Goal: Information Seeking & Learning: Learn about a topic

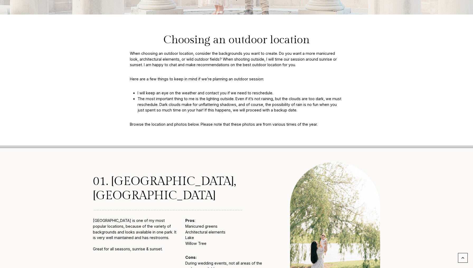
scroll to position [176, 0]
click at [156, 222] on p "Coxhall Gardens is one of my most popular locations, because of the variety of …" at bounding box center [135, 235] width 84 height 34
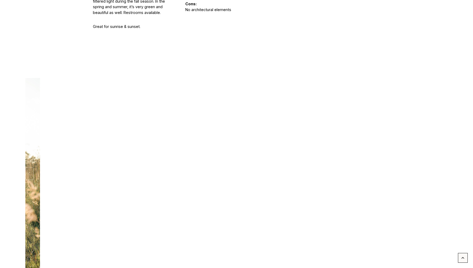
scroll to position [741, 0]
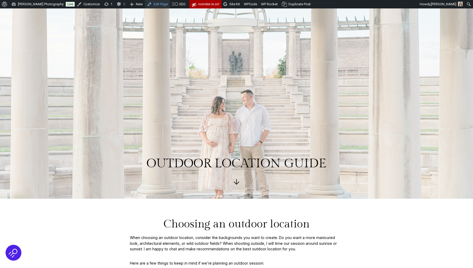
scroll to position [741, 0]
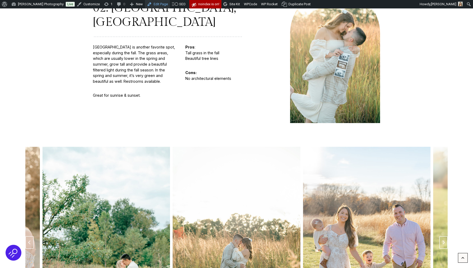
click at [161, 7] on link "Edit Page" at bounding box center [157, 4] width 25 height 8
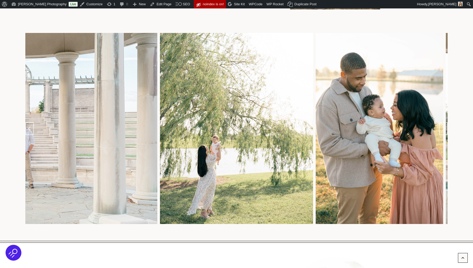
scroll to position [477, 0]
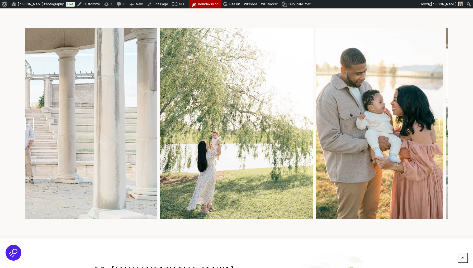
click at [30, 122] on icon "Go to last slide" at bounding box center [29, 124] width 2 height 4
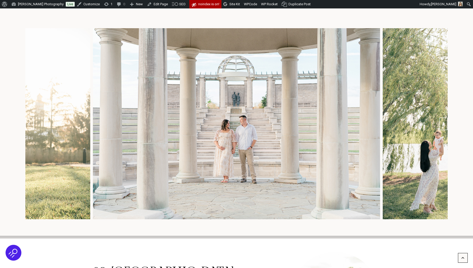
click at [30, 122] on icon "Previous slide" at bounding box center [29, 124] width 2 height 4
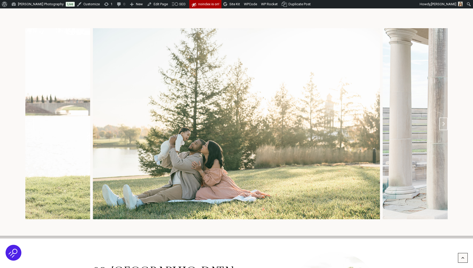
click at [30, 122] on icon "Previous slide" at bounding box center [29, 124] width 2 height 4
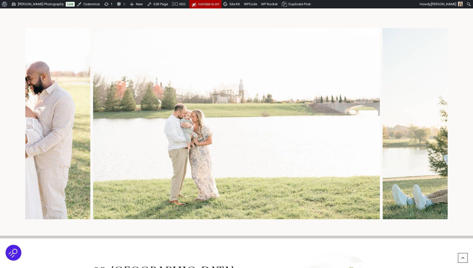
click at [30, 122] on icon "Previous slide" at bounding box center [29, 124] width 2 height 4
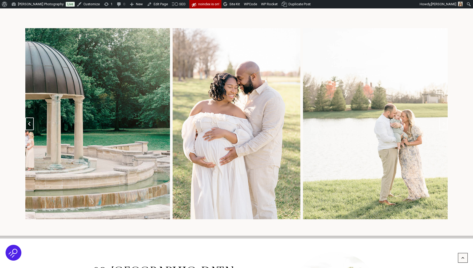
click at [30, 122] on icon "Previous slide" at bounding box center [29, 124] width 2 height 4
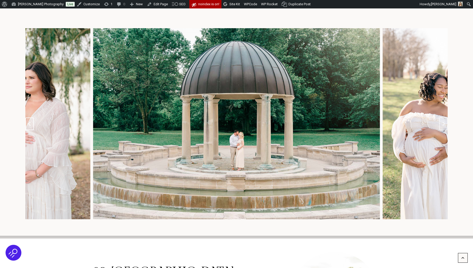
click at [30, 122] on icon "Previous slide" at bounding box center [29, 124] width 2 height 4
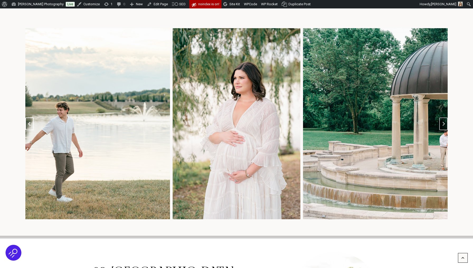
click at [30, 122] on icon "Previous slide" at bounding box center [29, 124] width 2 height 4
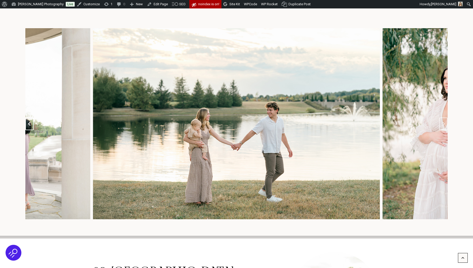
click at [30, 122] on icon "Previous slide" at bounding box center [29, 124] width 2 height 4
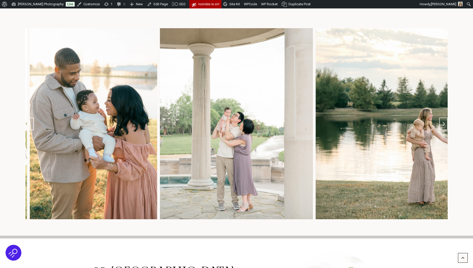
click at [30, 122] on icon "Previous slide" at bounding box center [29, 124] width 2 height 4
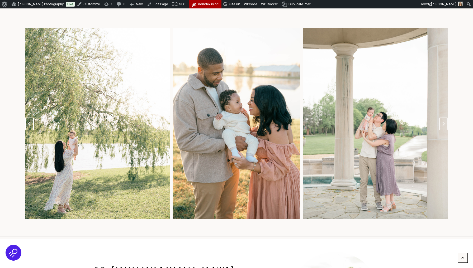
click at [30, 122] on icon "Previous slide" at bounding box center [29, 124] width 2 height 4
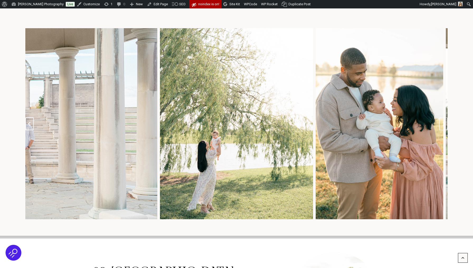
click at [30, 122] on icon "Go to last slide" at bounding box center [29, 124] width 2 height 4
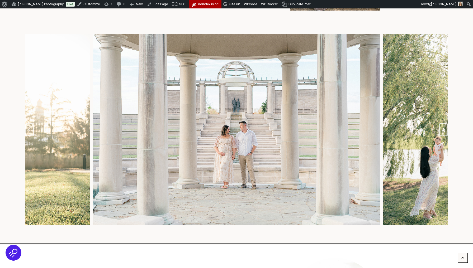
scroll to position [471, 0]
click at [27, 124] on button "Previous slide" at bounding box center [29, 130] width 8 height 13
click at [172, 51] on img "10 of 10" at bounding box center [236, 129] width 287 height 191
click at [160, 6] on link "Edit Page" at bounding box center [157, 4] width 25 height 8
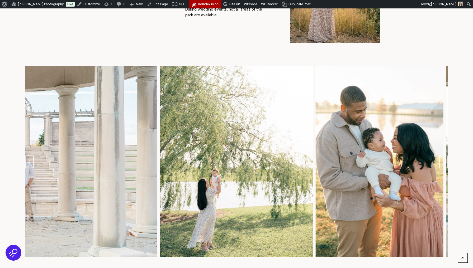
scroll to position [444, 0]
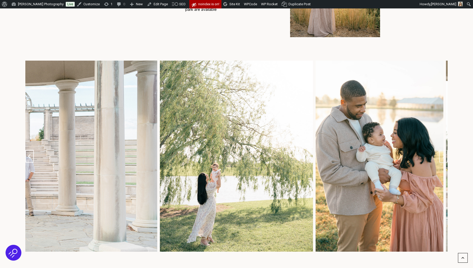
click at [31, 154] on icon "Go to last slide" at bounding box center [29, 156] width 4 height 4
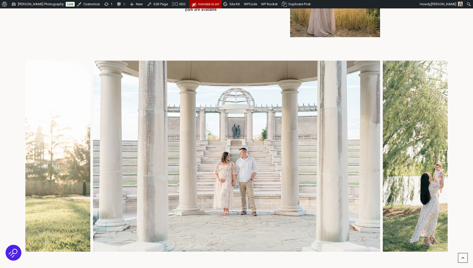
click at [31, 154] on icon "Previous slide" at bounding box center [29, 156] width 4 height 4
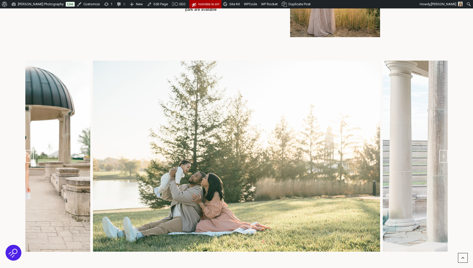
click at [31, 154] on icon "Previous slide" at bounding box center [29, 156] width 4 height 4
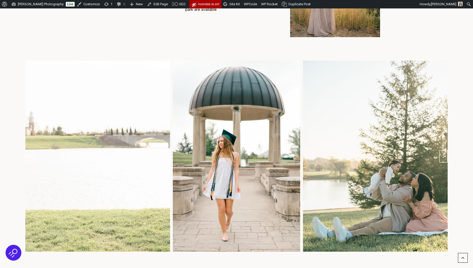
click at [31, 154] on icon "Previous slide" at bounding box center [29, 156] width 4 height 4
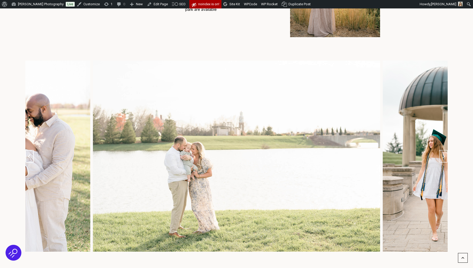
click at [31, 154] on icon "Previous slide" at bounding box center [29, 156] width 4 height 4
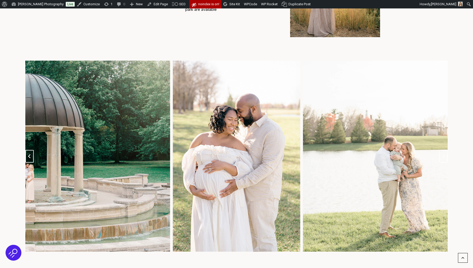
click at [31, 154] on icon "Previous slide" at bounding box center [29, 156] width 4 height 4
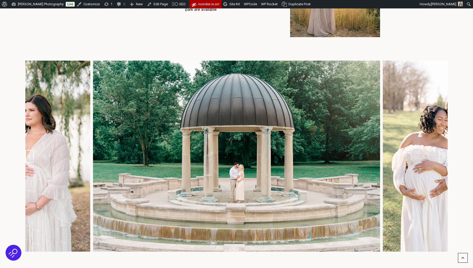
click at [31, 154] on icon "Previous slide" at bounding box center [29, 156] width 4 height 4
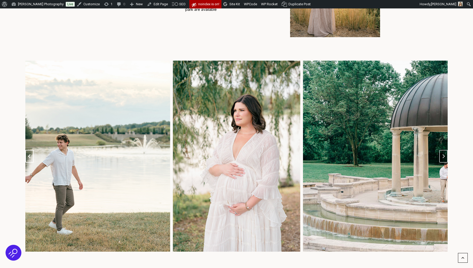
click at [31, 154] on icon "Previous slide" at bounding box center [29, 156] width 4 height 4
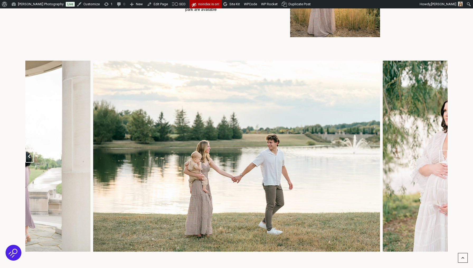
click at [31, 154] on icon "Previous slide" at bounding box center [29, 156] width 4 height 4
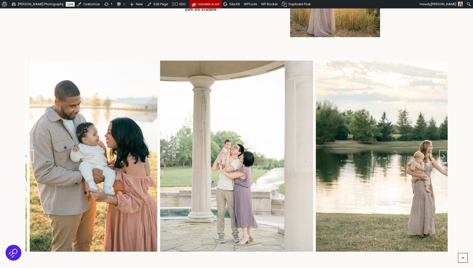
click at [31, 154] on icon "Previous slide" at bounding box center [29, 156] width 4 height 4
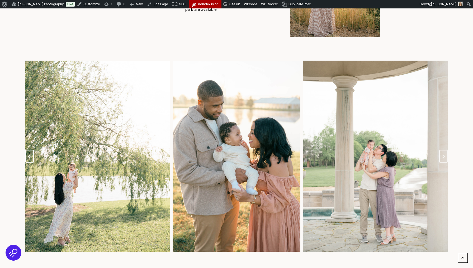
click at [31, 154] on icon "Previous slide" at bounding box center [29, 156] width 4 height 4
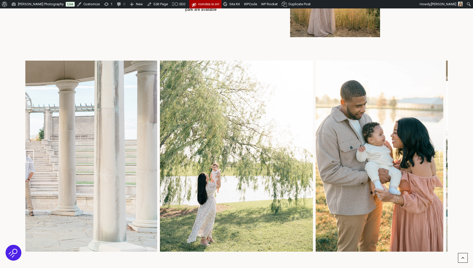
click at [31, 154] on icon "Go to last slide" at bounding box center [29, 156] width 4 height 4
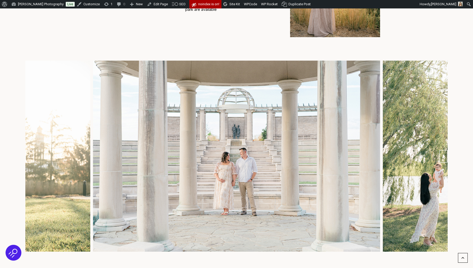
click at [31, 154] on icon "Go to last slide" at bounding box center [29, 156] width 4 height 4
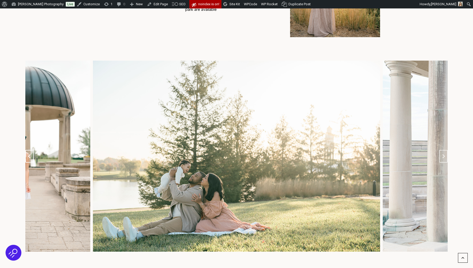
click at [31, 154] on icon "Previous slide" at bounding box center [29, 156] width 4 height 4
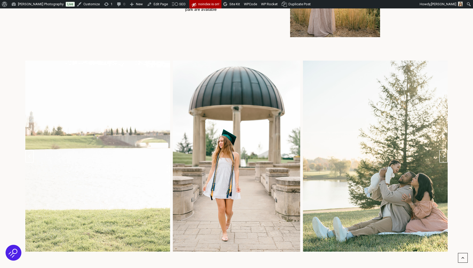
click at [31, 154] on icon "Previous slide" at bounding box center [29, 156] width 4 height 4
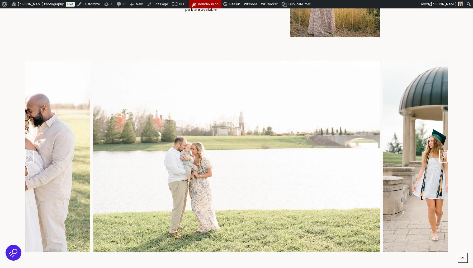
click at [445, 155] on button "Next slide" at bounding box center [443, 156] width 8 height 13
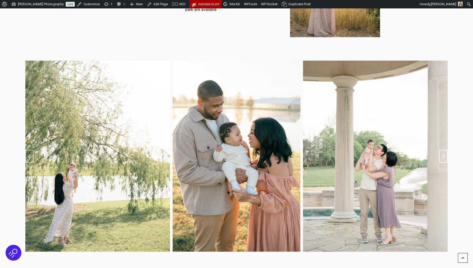
click at [442, 154] on icon "Next slide" at bounding box center [443, 156] width 4 height 4
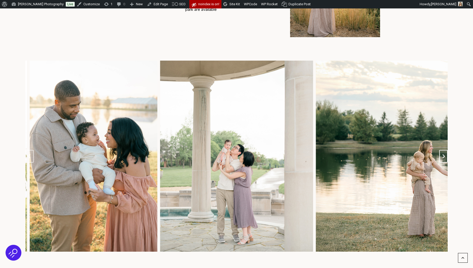
click at [442, 154] on icon "Next slide" at bounding box center [443, 156] width 4 height 4
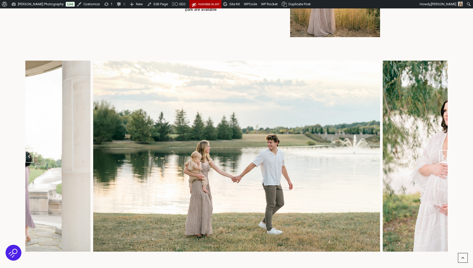
click at [442, 154] on icon "Next slide" at bounding box center [443, 156] width 4 height 4
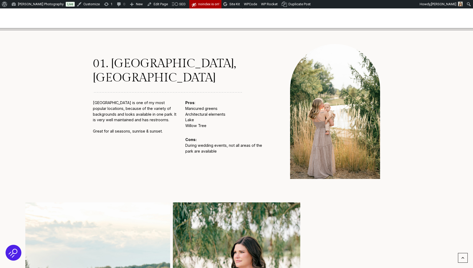
scroll to position [297, 0]
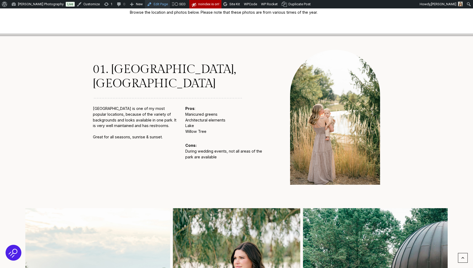
click at [159, 3] on link "Edit Page" at bounding box center [157, 4] width 25 height 8
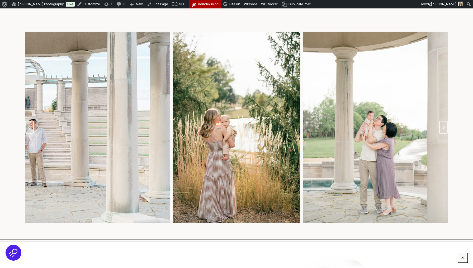
scroll to position [480, 0]
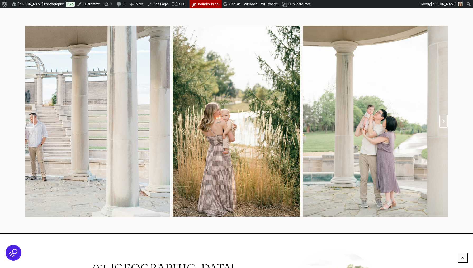
click at [444, 116] on button "Next slide" at bounding box center [443, 121] width 8 height 13
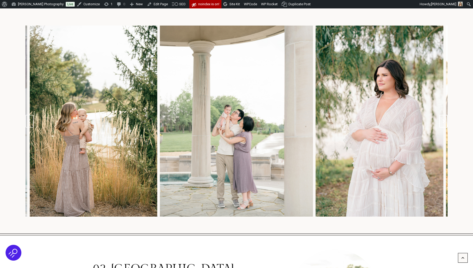
click at [444, 116] on button "Next slide" at bounding box center [443, 121] width 8 height 13
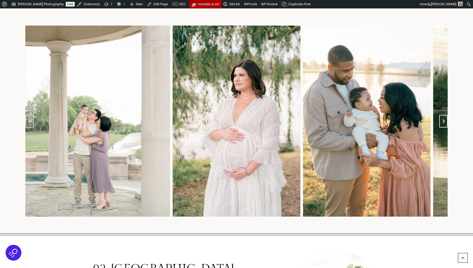
click at [444, 116] on button "Next slide" at bounding box center [443, 121] width 8 height 13
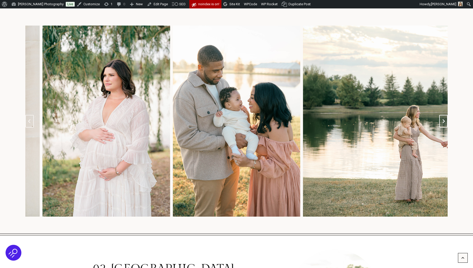
click at [444, 116] on button "Next slide" at bounding box center [443, 121] width 8 height 13
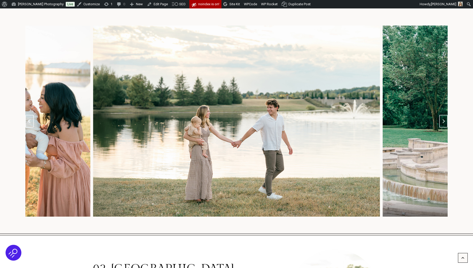
scroll to position [467, 0]
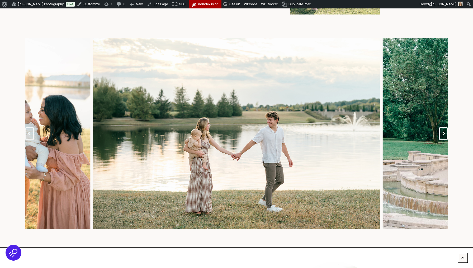
click at [442, 132] on icon "Next slide" at bounding box center [443, 134] width 4 height 4
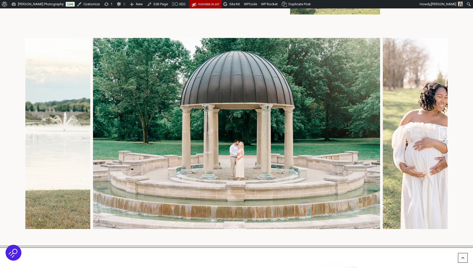
click at [442, 132] on icon "Next slide" at bounding box center [443, 134] width 4 height 4
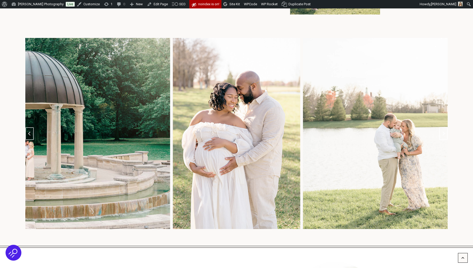
click at [442, 132] on icon "Next slide" at bounding box center [443, 134] width 4 height 4
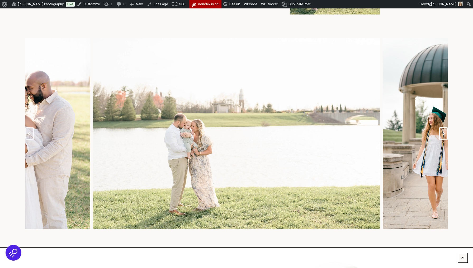
click at [442, 132] on icon "Next slide" at bounding box center [443, 134] width 4 height 4
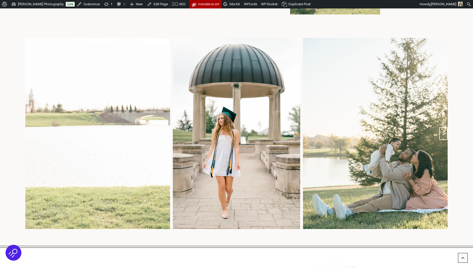
click at [442, 132] on icon "Next slide" at bounding box center [443, 134] width 4 height 4
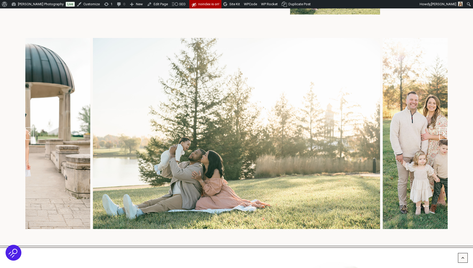
click at [442, 132] on icon "Next slide" at bounding box center [443, 134] width 4 height 4
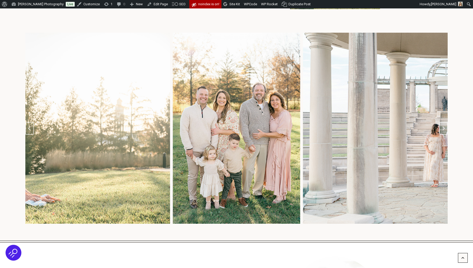
scroll to position [473, 0]
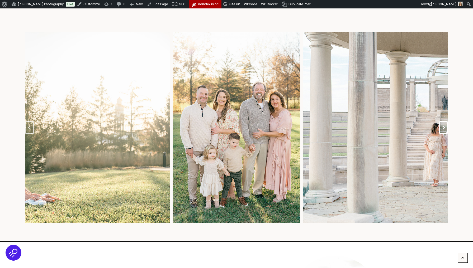
click at [443, 126] on icon "Next slide" at bounding box center [443, 128] width 4 height 4
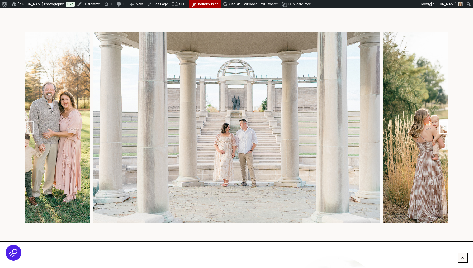
click at [443, 126] on icon "Go to first slide" at bounding box center [443, 128] width 4 height 4
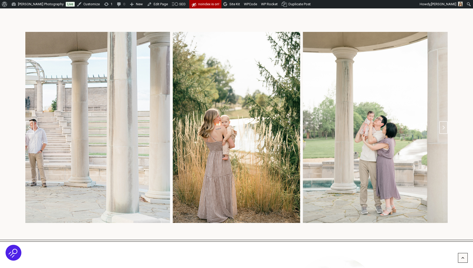
click at [25, 124] on div "summer summer summer" at bounding box center [236, 125] width 473 height 229
click at [27, 124] on button "Go to last slide" at bounding box center [29, 127] width 8 height 13
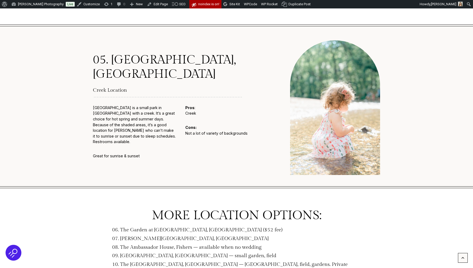
scroll to position [1793, 0]
